Goal: Communication & Community: Participate in discussion

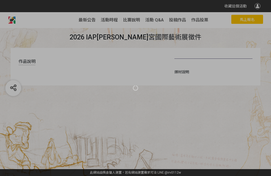
click at [40, 170] on div at bounding box center [135, 88] width 271 height 176
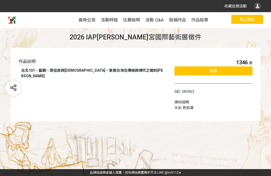
select select "vote"
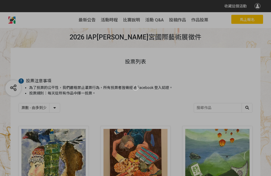
scroll to position [63, 0]
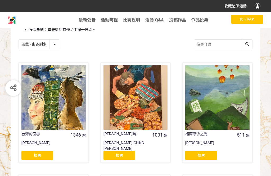
click at [45, 155] on div "投票" at bounding box center [37, 155] width 32 height 9
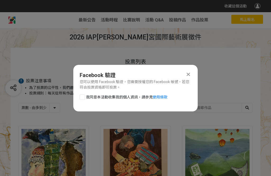
scroll to position [0, 0]
click at [81, 96] on div at bounding box center [82, 96] width 5 height 5
checkbox input "true"
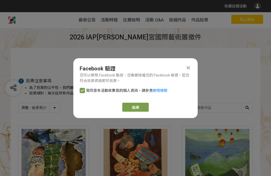
click at [142, 104] on button "繼續" at bounding box center [135, 107] width 26 height 9
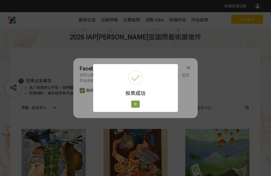
click at [137, 105] on button "好" at bounding box center [135, 103] width 8 height 7
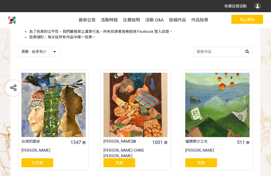
scroll to position [63, 0]
